Goal: Transaction & Acquisition: Book appointment/travel/reservation

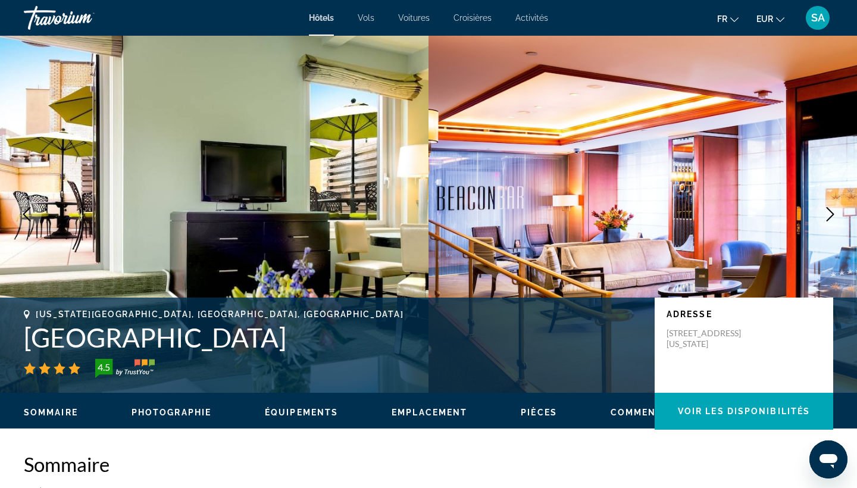
click at [223, 463] on h2 "Sommaire" at bounding box center [428, 464] width 809 height 24
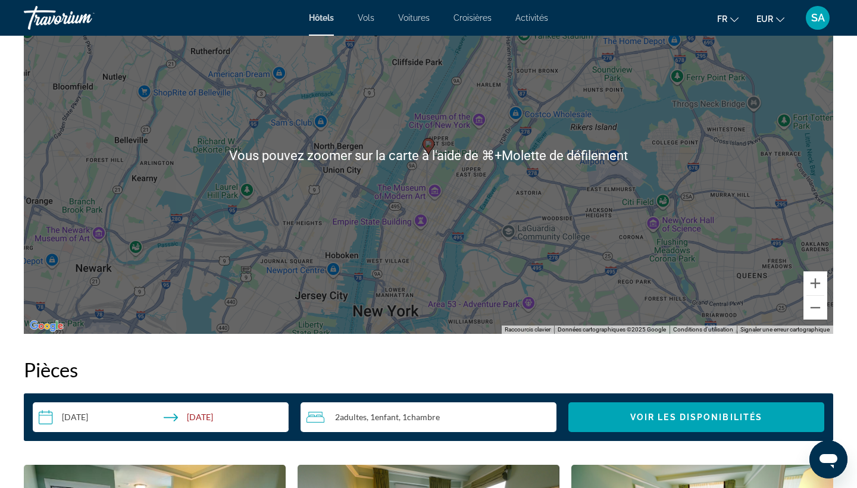
scroll to position [1219, 0]
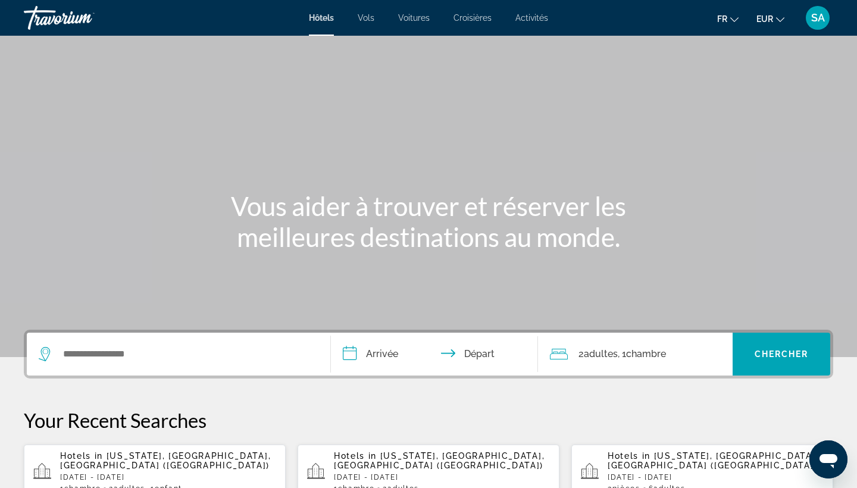
click at [382, 357] on input "**********" at bounding box center [437, 356] width 212 height 46
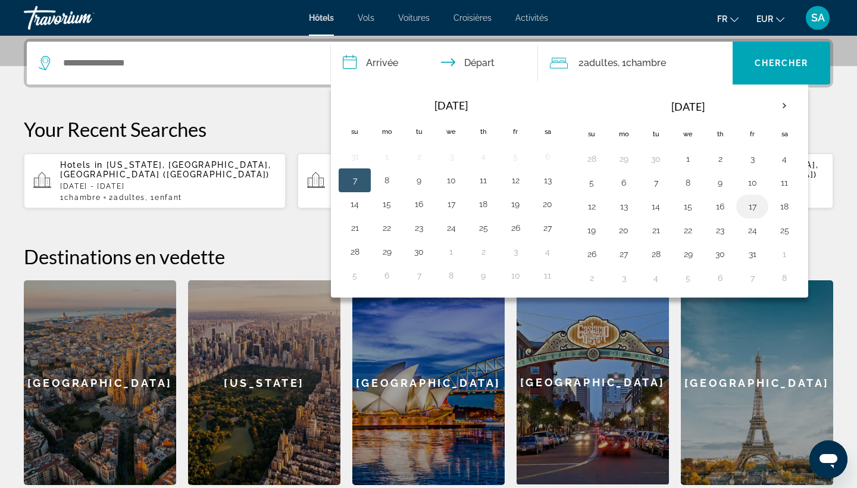
click at [756, 205] on button "17" at bounding box center [751, 206] width 19 height 17
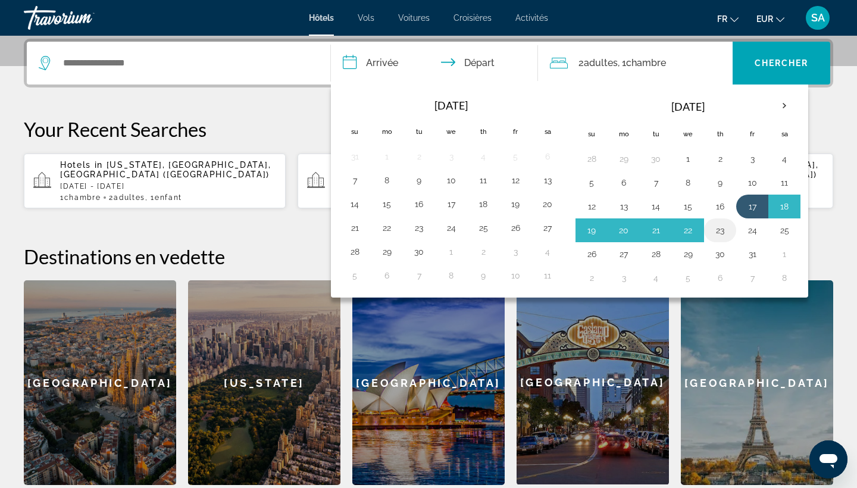
click at [716, 234] on button "23" at bounding box center [719, 230] width 19 height 17
type input "**********"
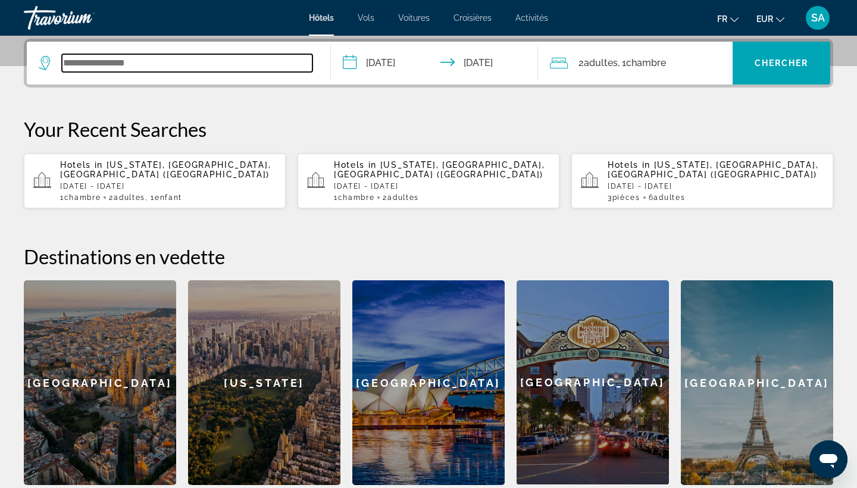
click at [233, 64] on input "Search widget" at bounding box center [187, 63] width 250 height 18
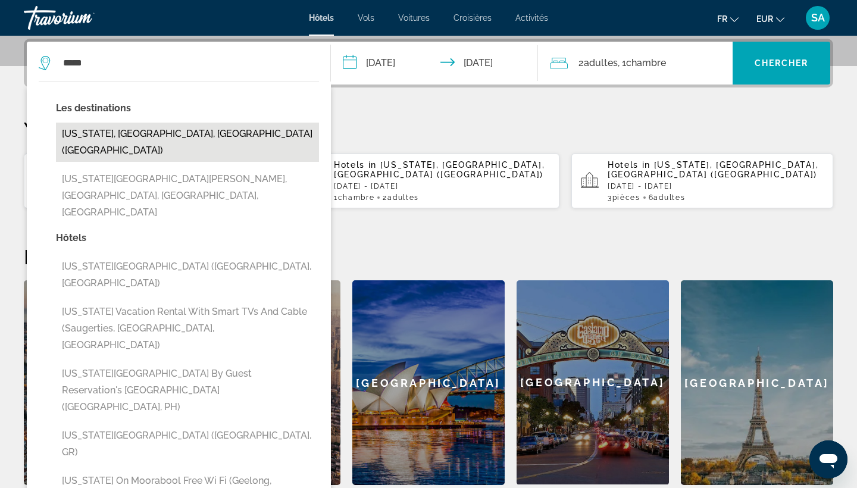
click at [167, 130] on button "[US_STATE], [GEOGRAPHIC_DATA], [GEOGRAPHIC_DATA] ([GEOGRAPHIC_DATA])" at bounding box center [187, 142] width 263 height 39
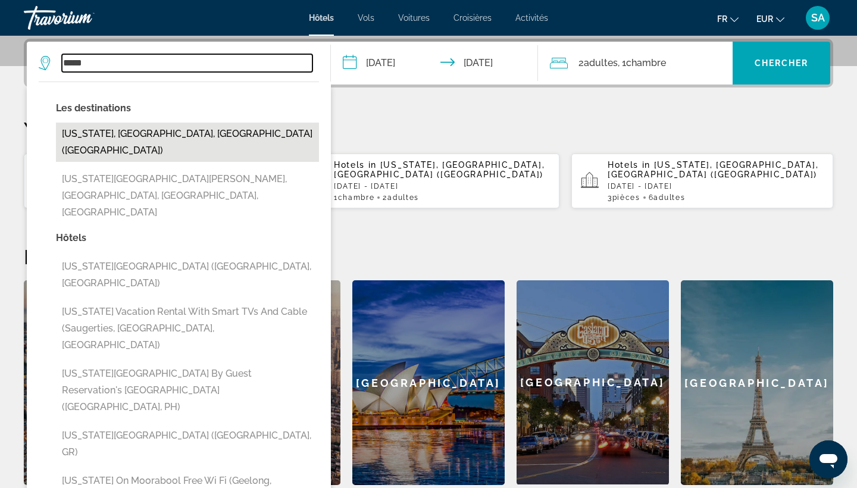
type input "**********"
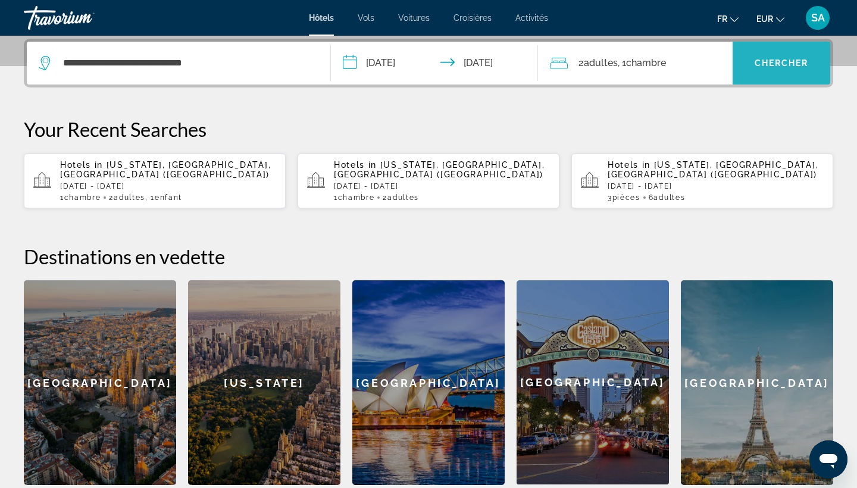
click at [766, 57] on span "Search widget" at bounding box center [781, 63] width 98 height 29
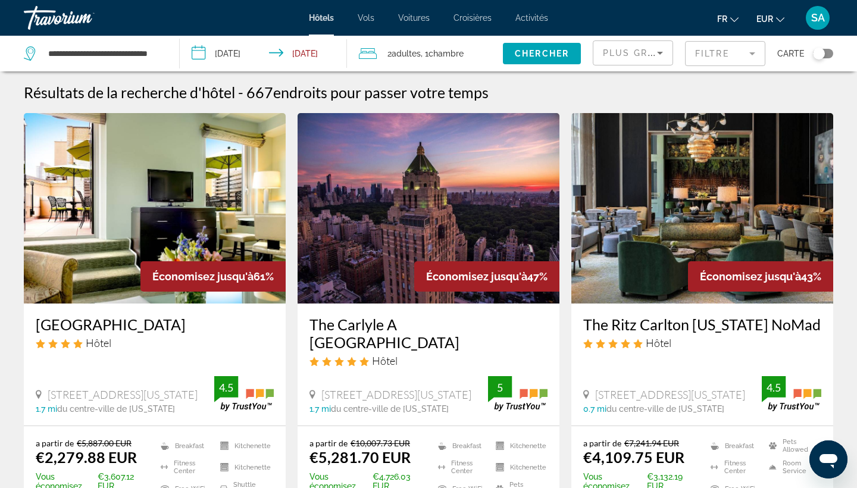
click at [462, 50] on span "Chambre" at bounding box center [445, 54] width 35 height 10
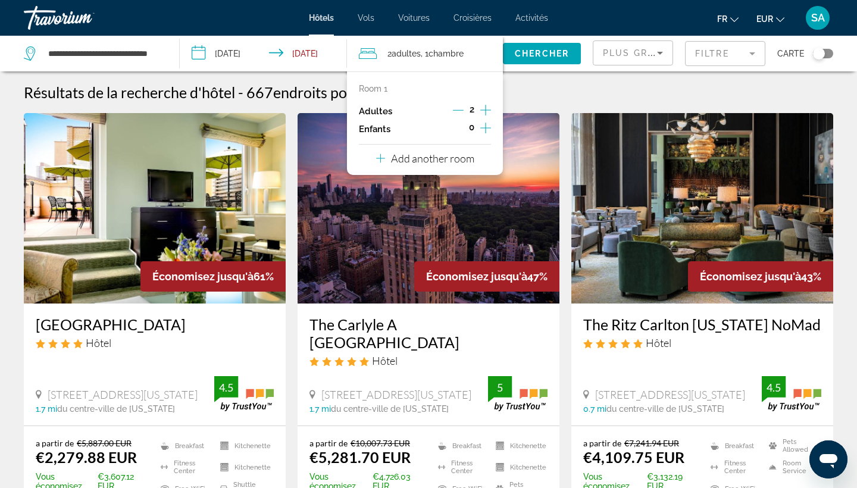
click at [484, 110] on icon "Increment adults" at bounding box center [485, 110] width 11 height 14
click at [459, 105] on icon "Decrement adults" at bounding box center [458, 110] width 11 height 11
click at [484, 130] on icon "Increment children" at bounding box center [485, 128] width 11 height 11
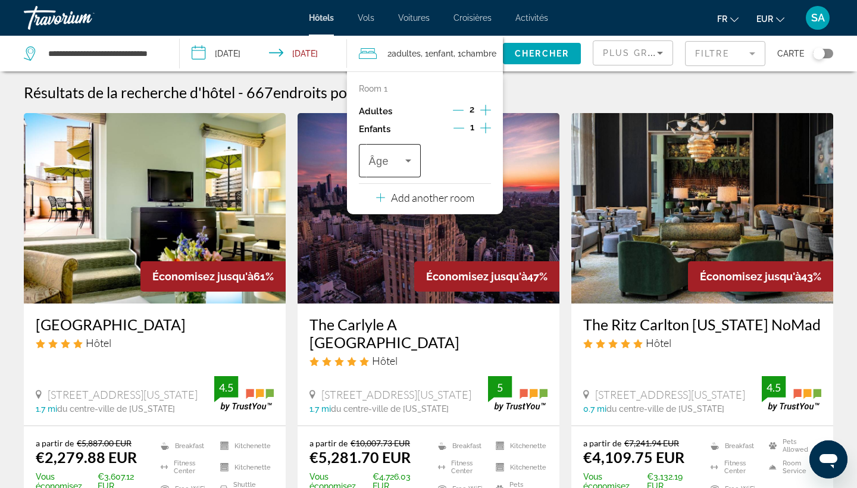
click at [415, 157] on div "Âge" at bounding box center [389, 160] width 61 height 33
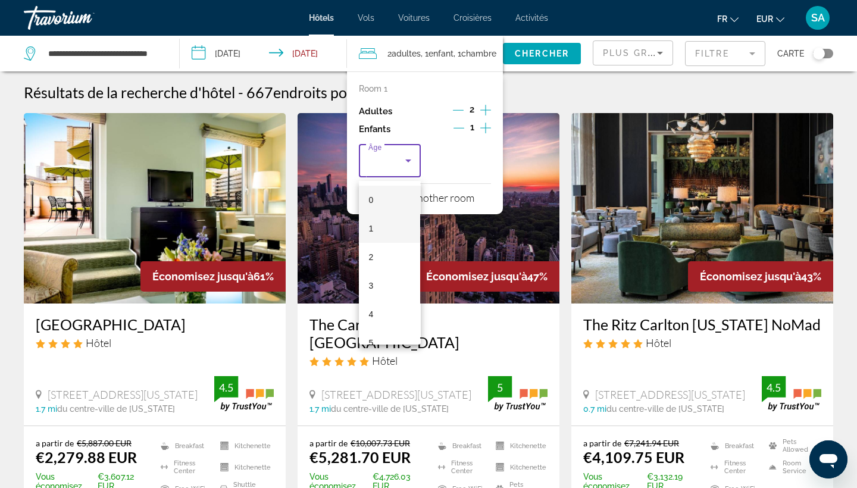
click at [378, 219] on mat-option "1" at bounding box center [389, 228] width 61 height 29
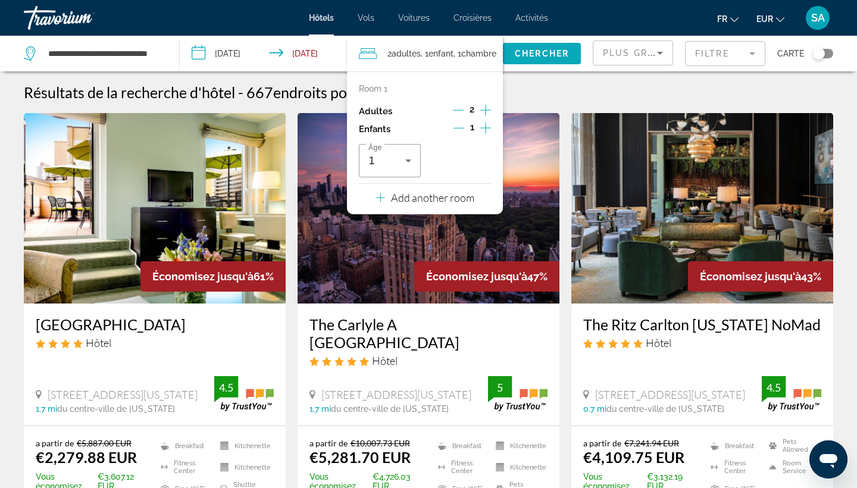
click at [542, 57] on span "Chercher" at bounding box center [542, 54] width 54 height 10
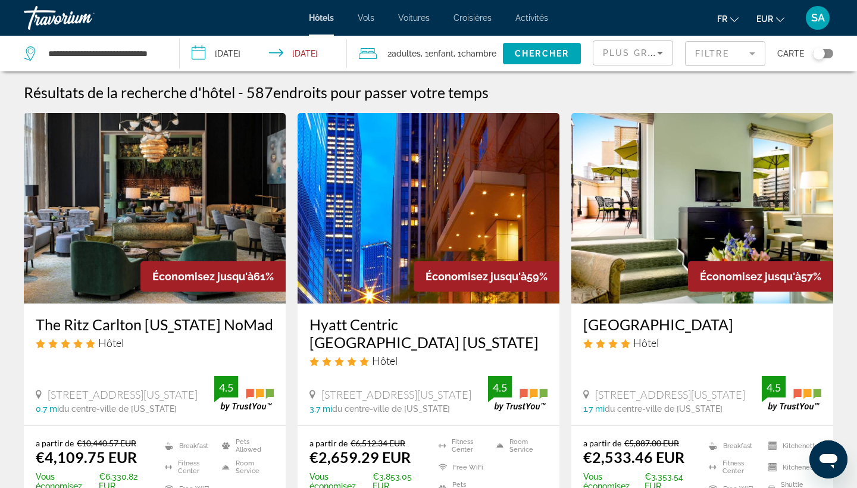
click at [717, 56] on mat-form-field "Filtre" at bounding box center [725, 53] width 80 height 25
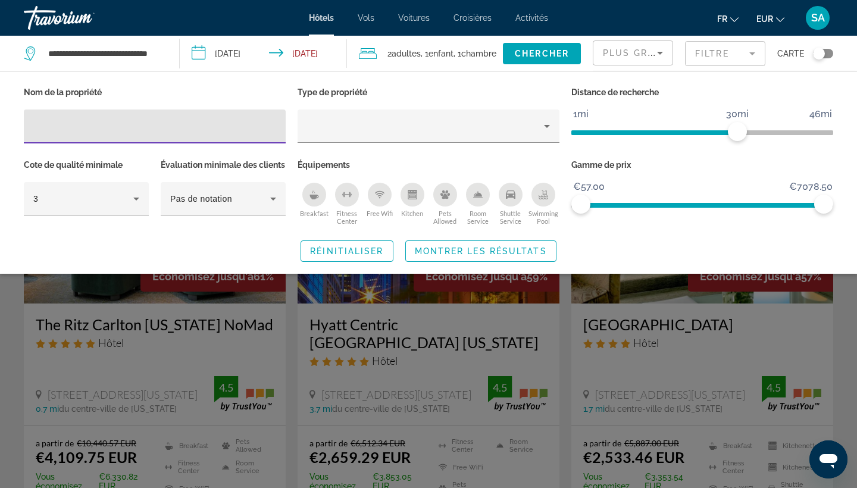
click at [732, 58] on mat-form-field "Filtre" at bounding box center [725, 53] width 80 height 25
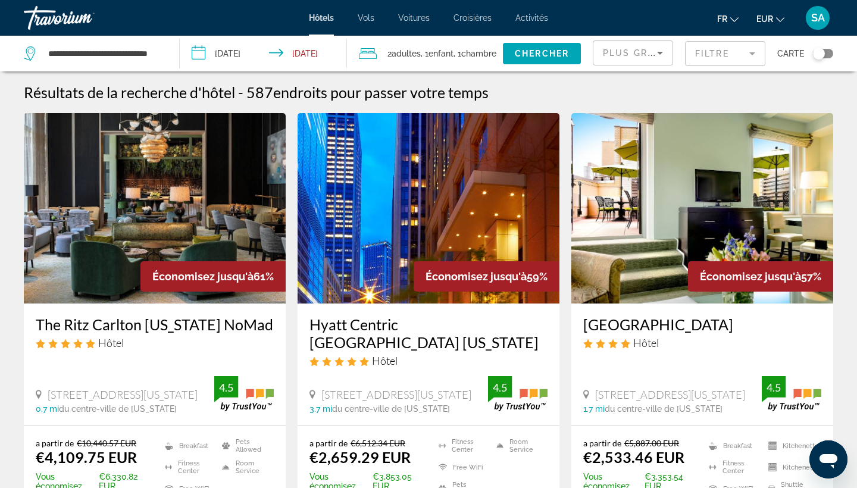
click at [653, 49] on icon "Sort by" at bounding box center [660, 53] width 14 height 14
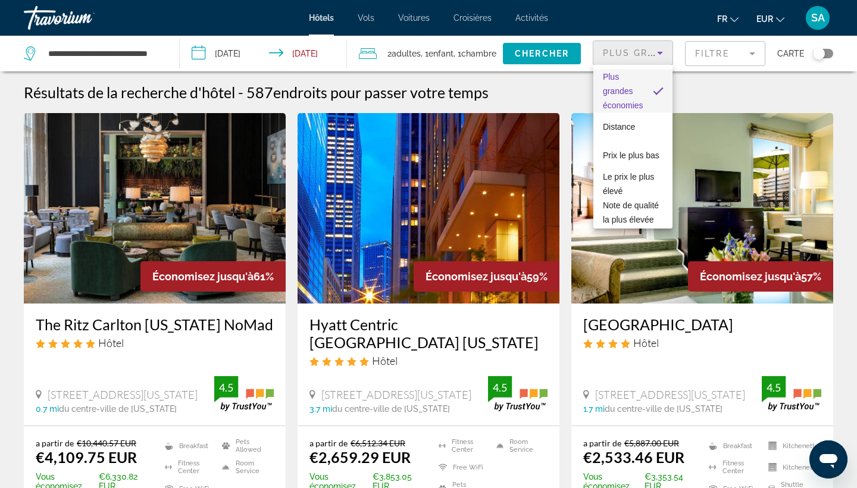
click at [661, 49] on div at bounding box center [428, 244] width 857 height 488
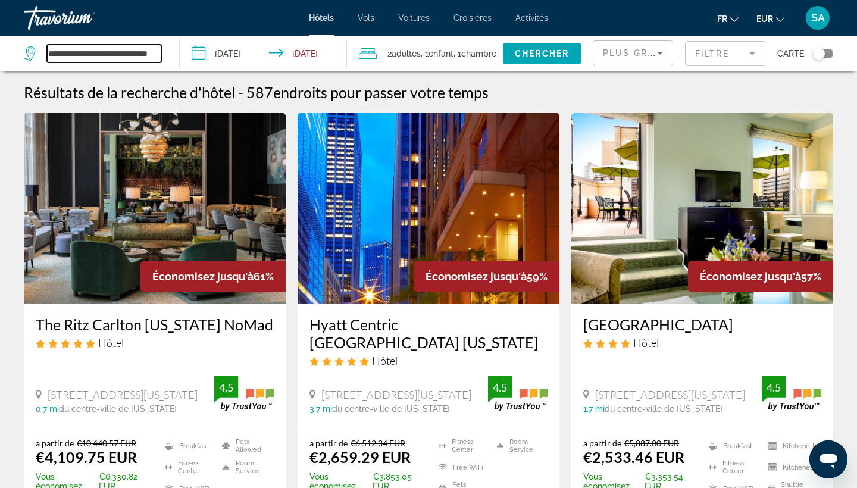
click at [97, 56] on input "**********" at bounding box center [104, 54] width 114 height 18
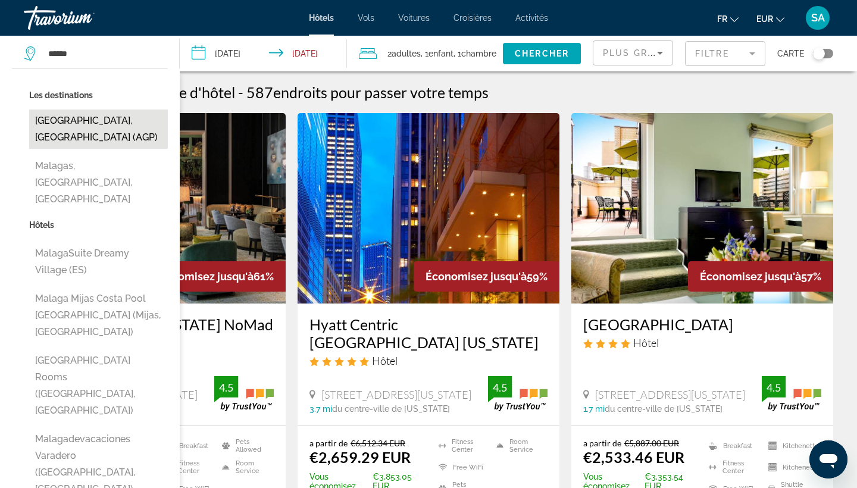
click at [96, 113] on button "[GEOGRAPHIC_DATA], [GEOGRAPHIC_DATA] (AGP)" at bounding box center [98, 128] width 139 height 39
type input "**********"
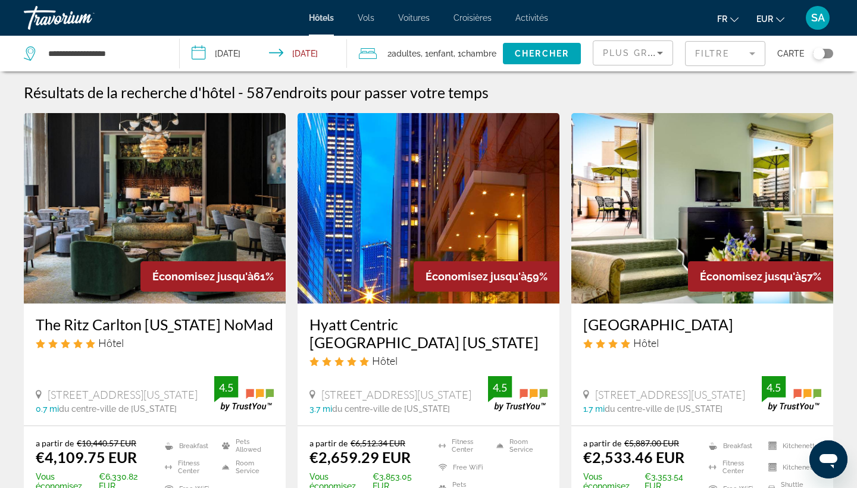
click at [478, 51] on span "Chambre" at bounding box center [478, 54] width 35 height 10
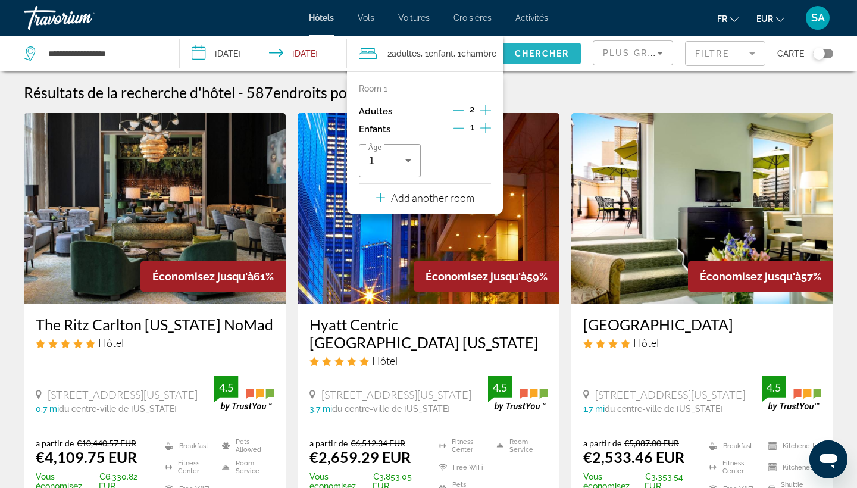
click at [535, 52] on span "Chercher" at bounding box center [542, 54] width 54 height 10
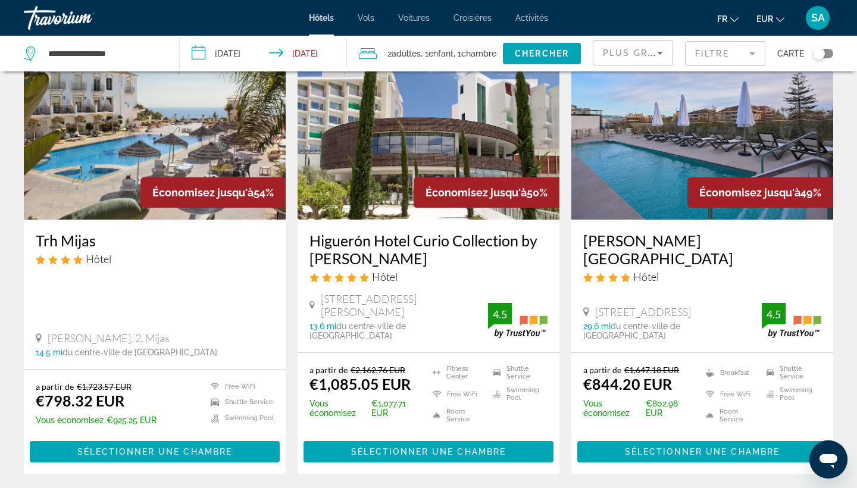
scroll to position [89, 0]
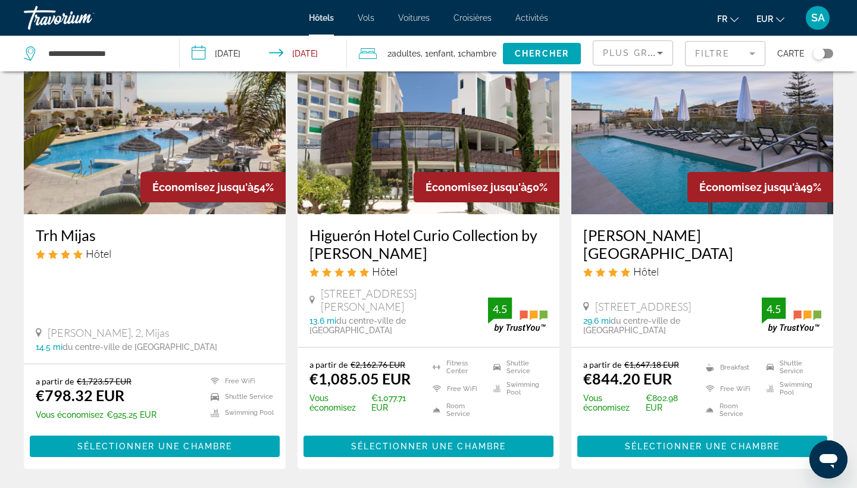
click at [695, 175] on div "Économisez jusqu'à 49%" at bounding box center [760, 187] width 146 height 30
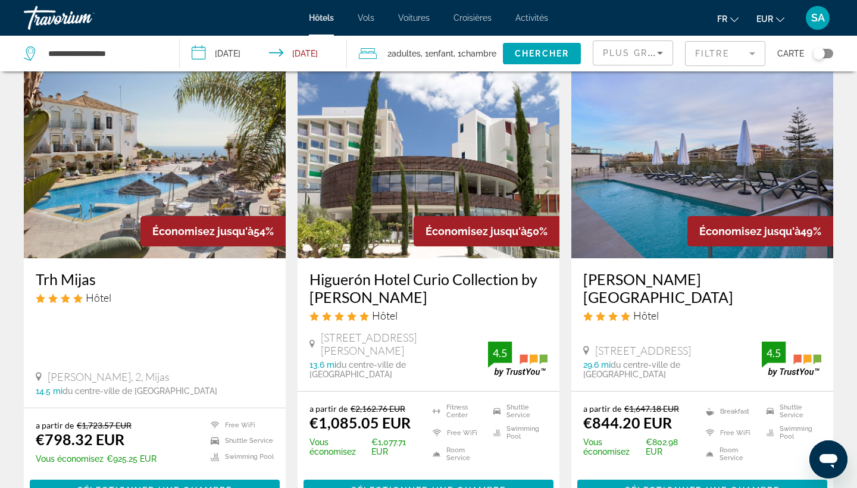
scroll to position [48, 0]
